Goal: Obtain resource: Download file/media

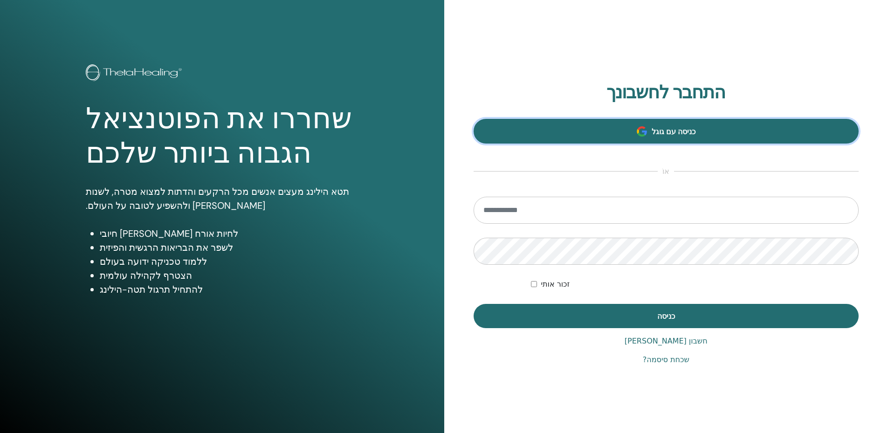
click at [697, 128] on link "כניסה עם גוגל" at bounding box center [667, 131] width 386 height 25
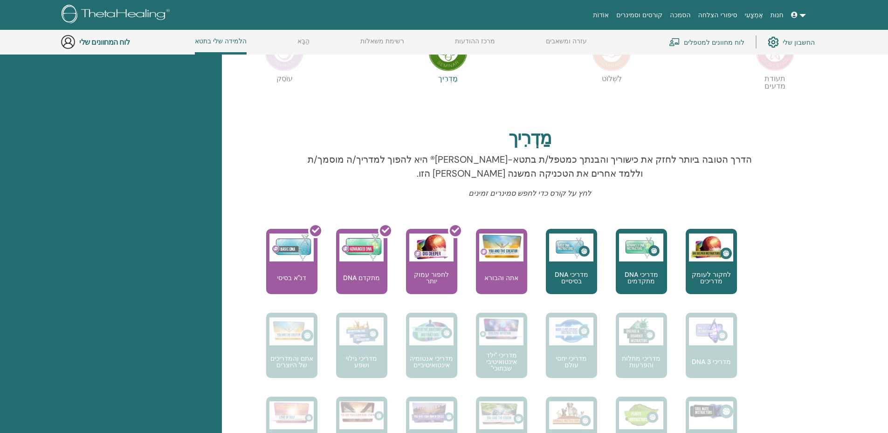
scroll to position [211, 0]
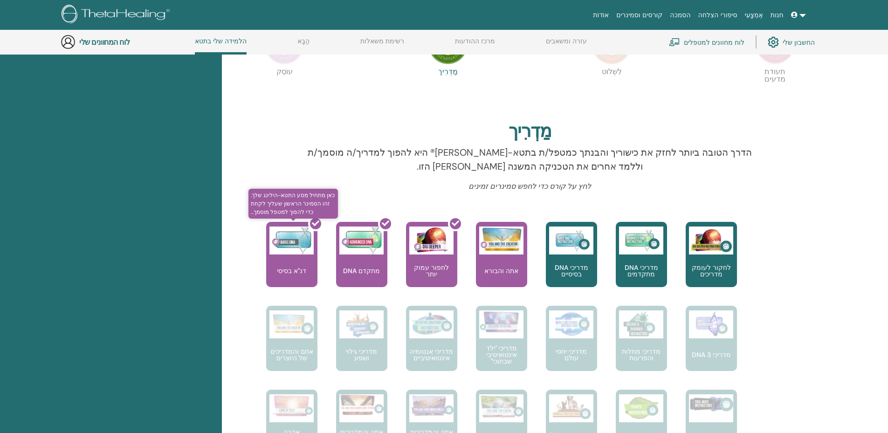
click at [292, 267] on div at bounding box center [297, 258] width 51 height 84
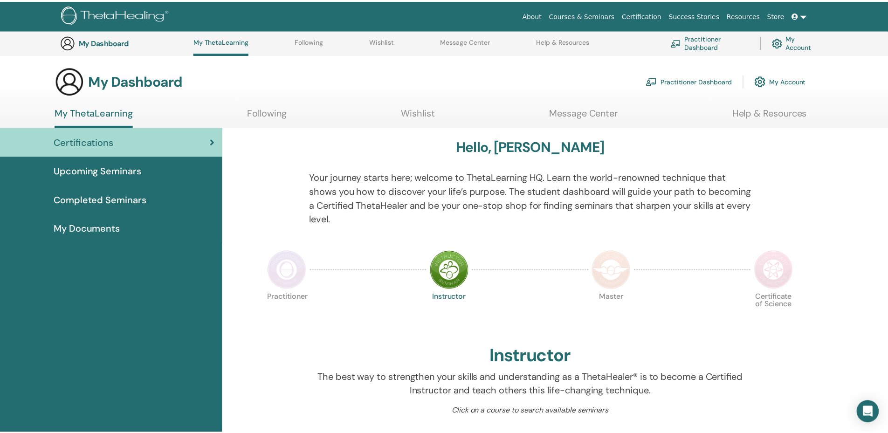
scroll to position [211, 0]
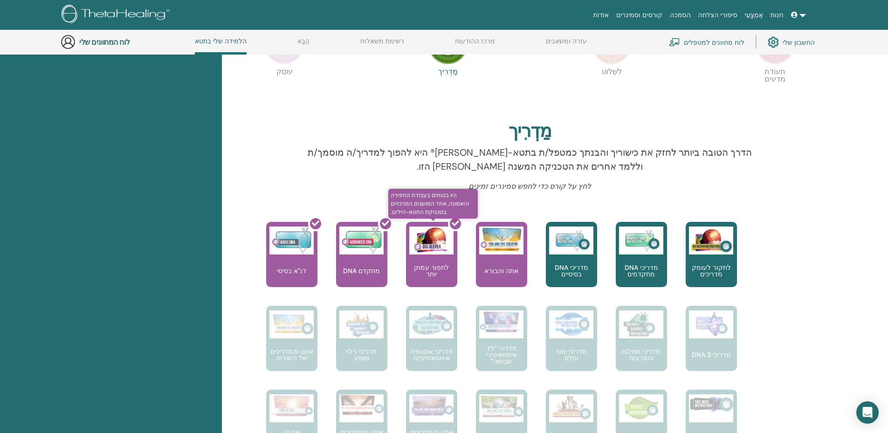
click at [430, 266] on div at bounding box center [437, 258] width 51 height 84
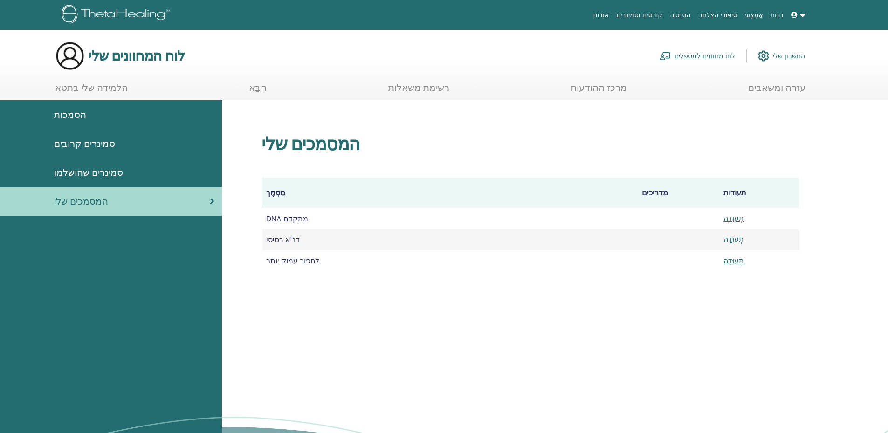
click at [732, 239] on font "תְעוּדָה" at bounding box center [734, 239] width 21 height 10
click at [731, 239] on font "תְעוּדָה" at bounding box center [734, 239] width 21 height 10
click at [735, 220] on font "תְעוּדָה" at bounding box center [734, 219] width 21 height 10
click at [735, 239] on font "תְעוּדָה" at bounding box center [734, 239] width 21 height 10
click at [727, 258] on font "תְעוּדָה" at bounding box center [734, 261] width 21 height 10
